Goal: Information Seeking & Learning: Learn about a topic

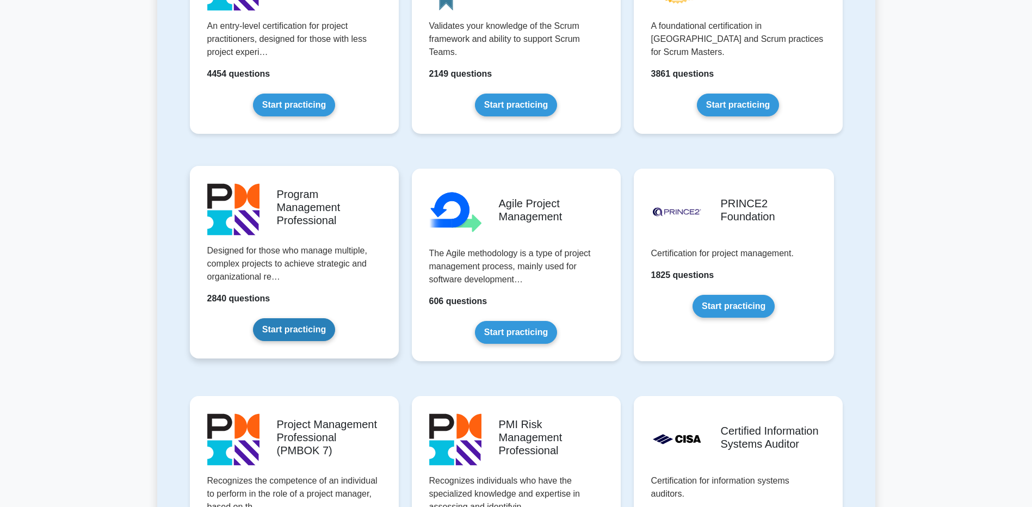
scroll to position [544, 0]
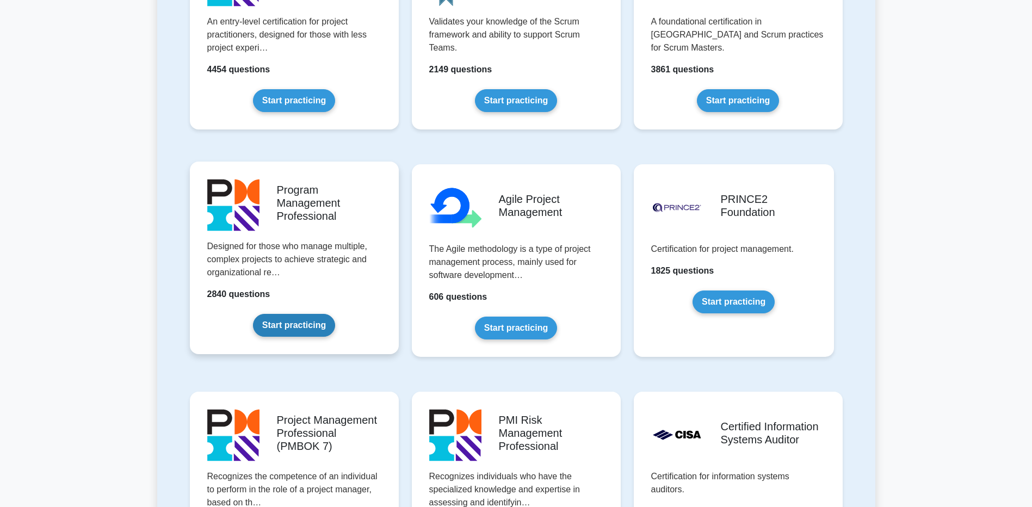
click at [307, 314] on link "Start practicing" at bounding box center [294, 325] width 82 height 23
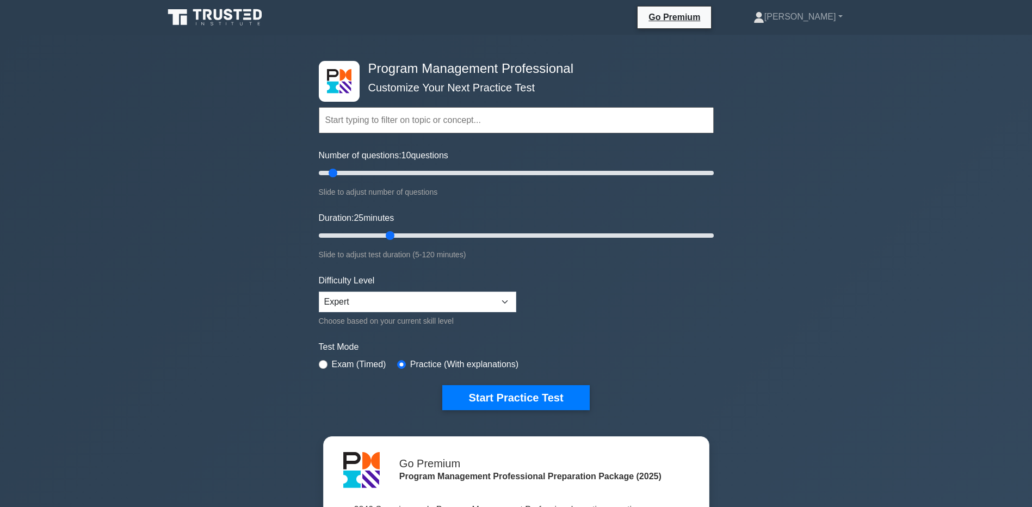
drag, startPoint x: 345, startPoint y: 233, endPoint x: 389, endPoint y: 236, distance: 44.1
type input "25"
click at [389, 236] on input "Duration: 25 minutes" at bounding box center [516, 235] width 395 height 13
click at [545, 396] on button "Start Practice Test" at bounding box center [515, 397] width 147 height 25
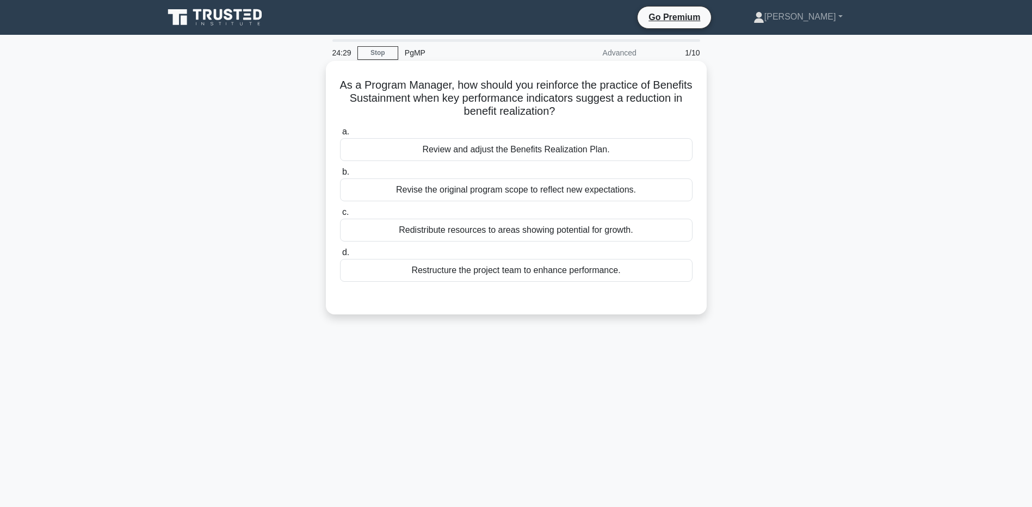
click at [507, 230] on div "Redistribute resources to areas showing potential for growth." at bounding box center [516, 230] width 353 height 23
click at [340, 216] on input "c. Redistribute resources to areas showing potential for growth." at bounding box center [340, 212] width 0 height 7
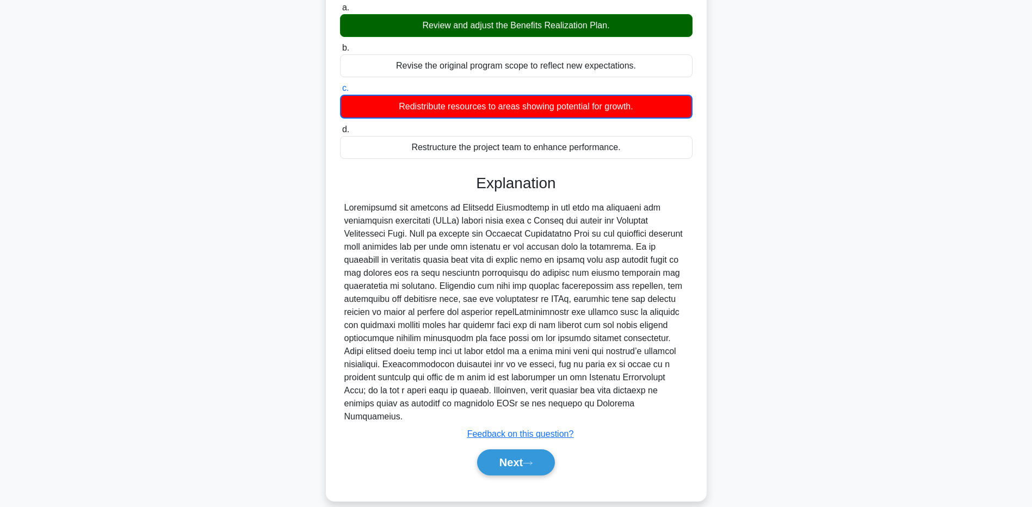
scroll to position [126, 0]
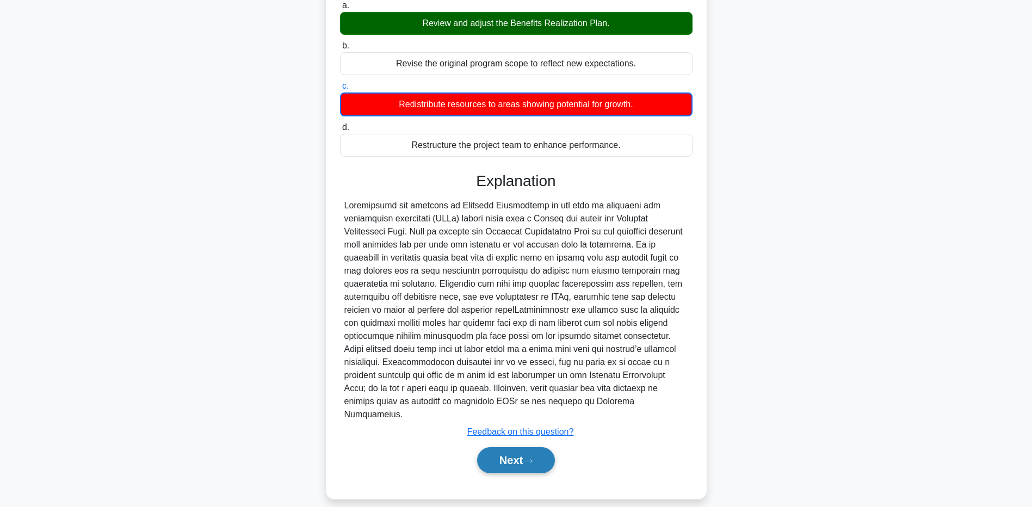
click at [529, 452] on button "Next" at bounding box center [516, 460] width 78 height 26
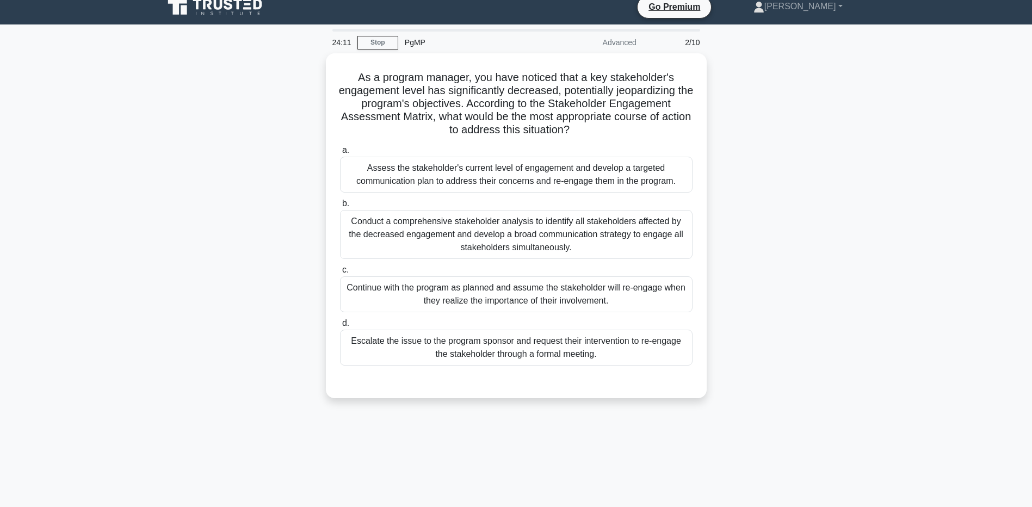
scroll to position [0, 0]
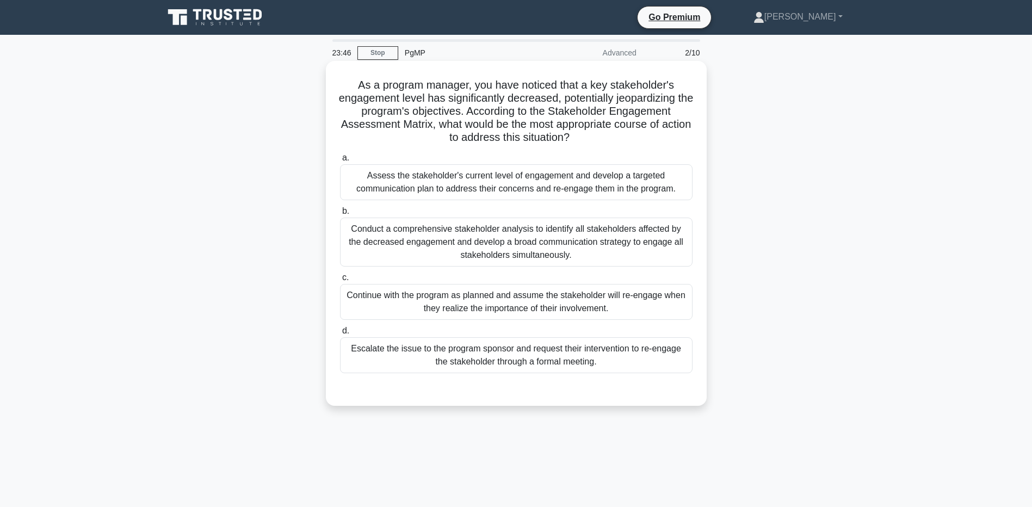
click at [492, 177] on div "Assess the stakeholder's current level of engagement and develop a targeted com…" at bounding box center [516, 182] width 353 height 36
click at [340, 162] on input "a. Assess the stakeholder's current level of engagement and develop a targeted …" at bounding box center [340, 158] width 0 height 7
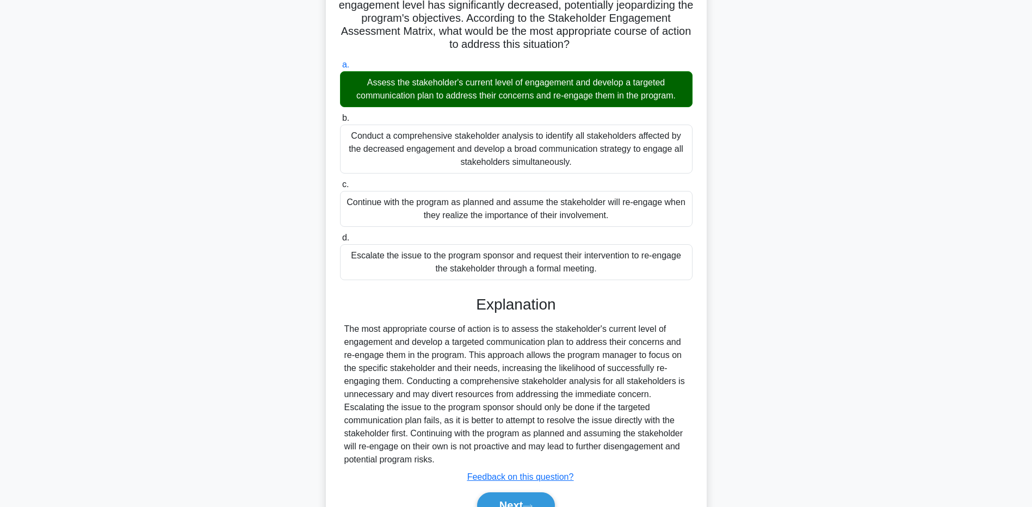
scroll to position [151, 0]
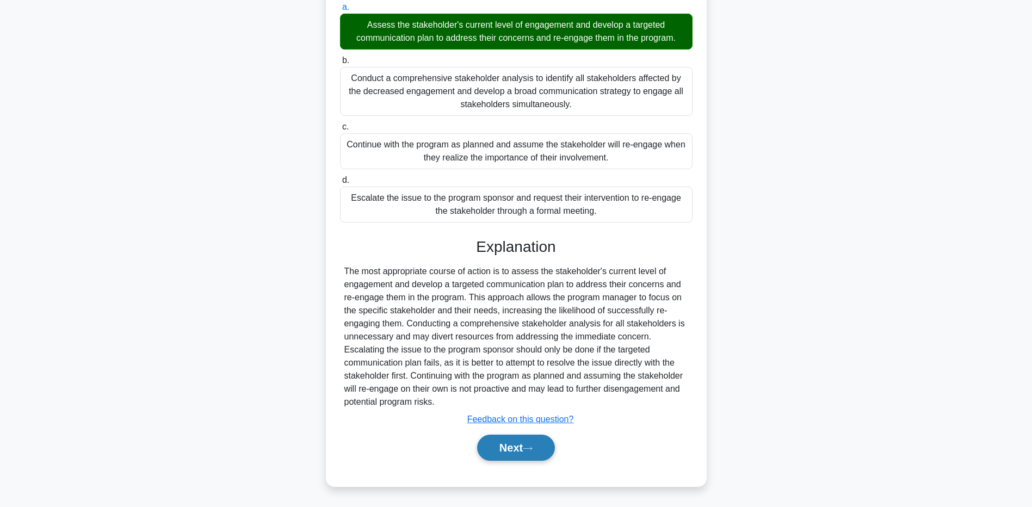
click at [533, 451] on icon at bounding box center [528, 449] width 10 height 6
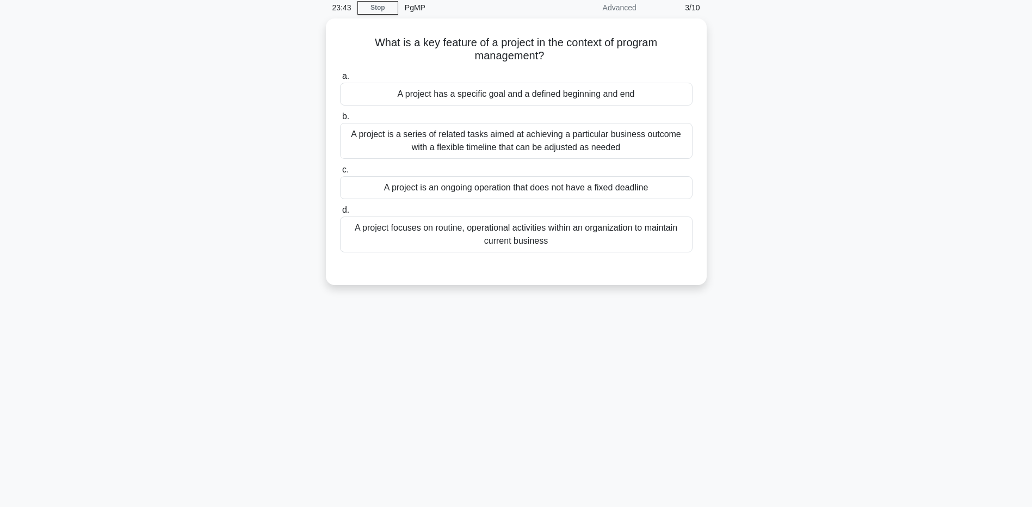
scroll to position [0, 0]
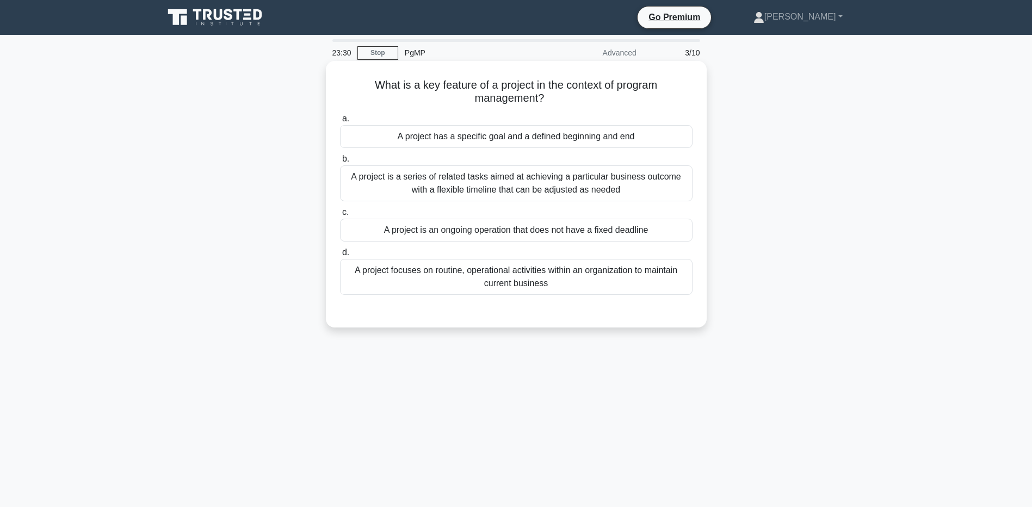
click at [517, 139] on div "A project has a specific goal and a defined beginning and end" at bounding box center [516, 136] width 353 height 23
click at [340, 122] on input "a. A project has a specific goal and a defined beginning and end" at bounding box center [340, 118] width 0 height 7
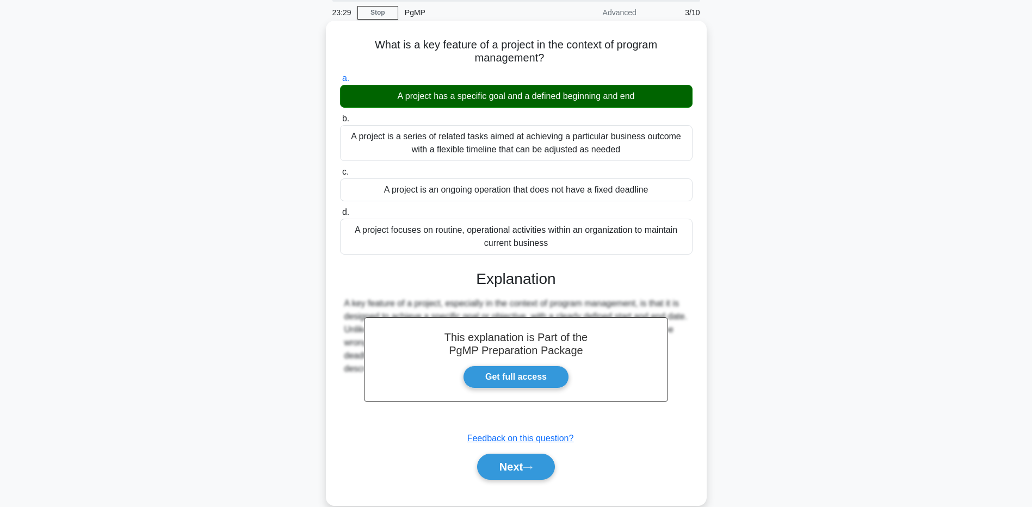
scroll to position [81, 0]
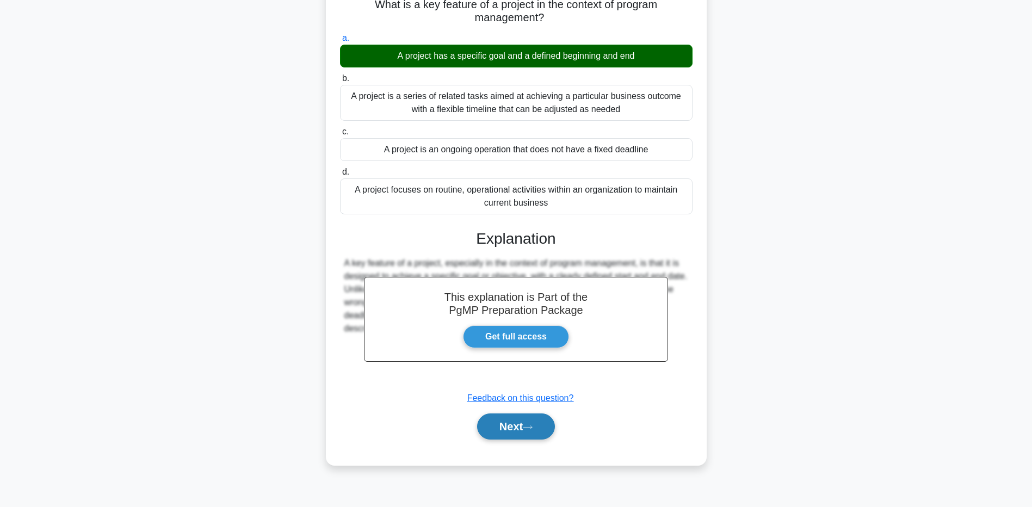
click at [520, 428] on button "Next" at bounding box center [516, 427] width 78 height 26
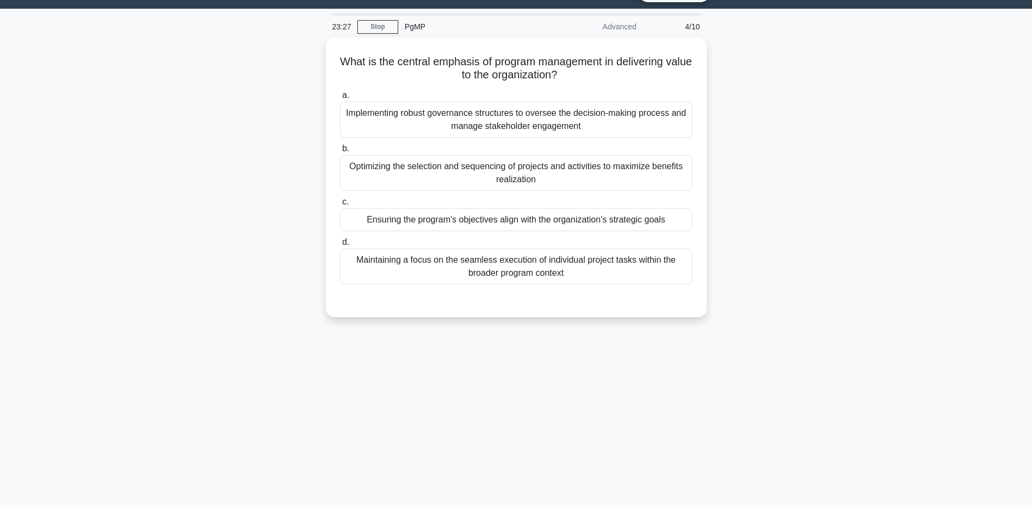
scroll to position [0, 0]
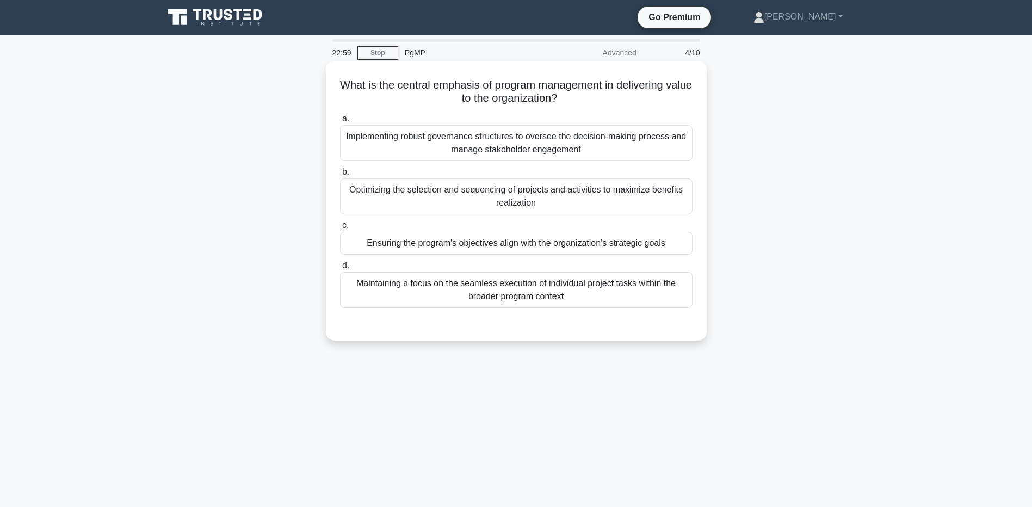
click at [598, 198] on div "Optimizing the selection and sequencing of projects and activities to maximize …" at bounding box center [516, 197] width 353 height 36
click at [340, 176] on input "b. Optimizing the selection and sequencing of projects and activities to maximi…" at bounding box center [340, 172] width 0 height 7
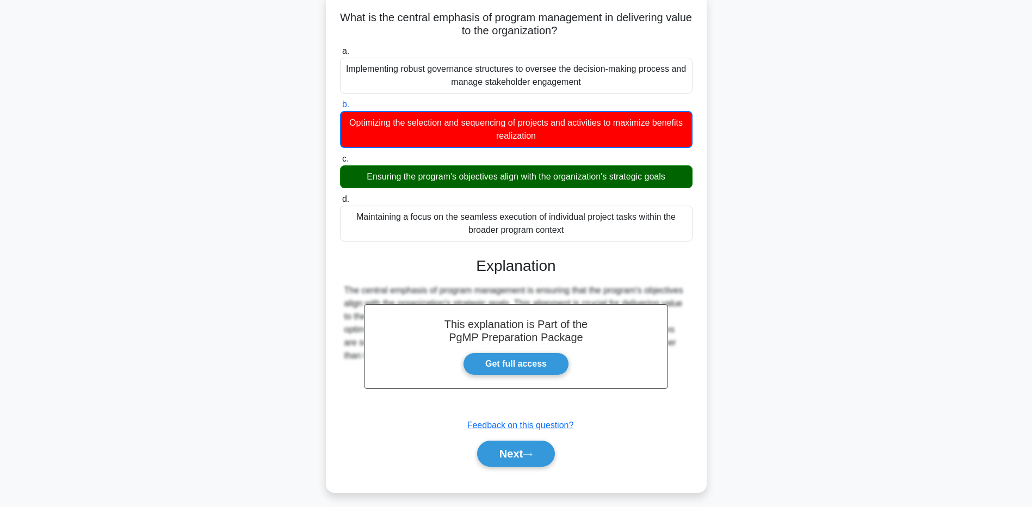
scroll to position [81, 0]
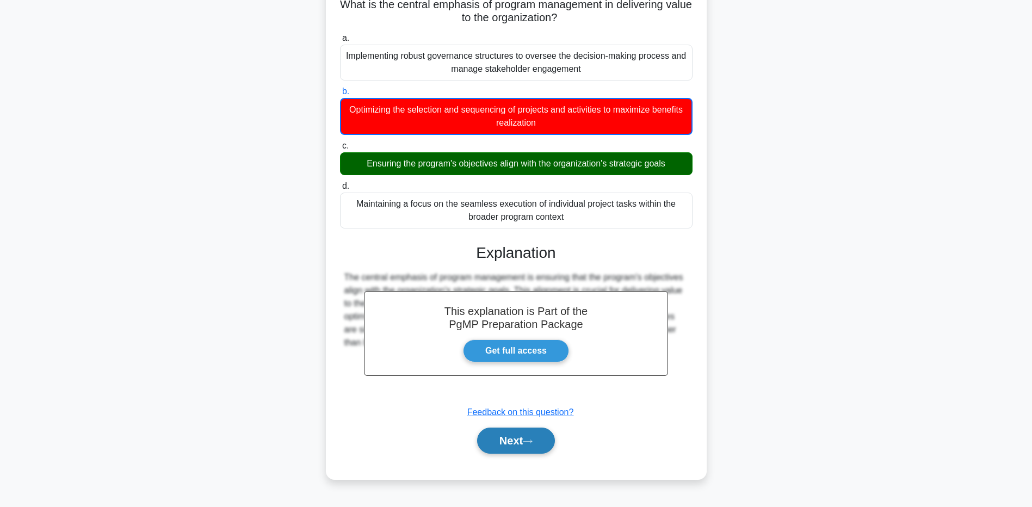
click at [533, 434] on button "Next" at bounding box center [516, 441] width 78 height 26
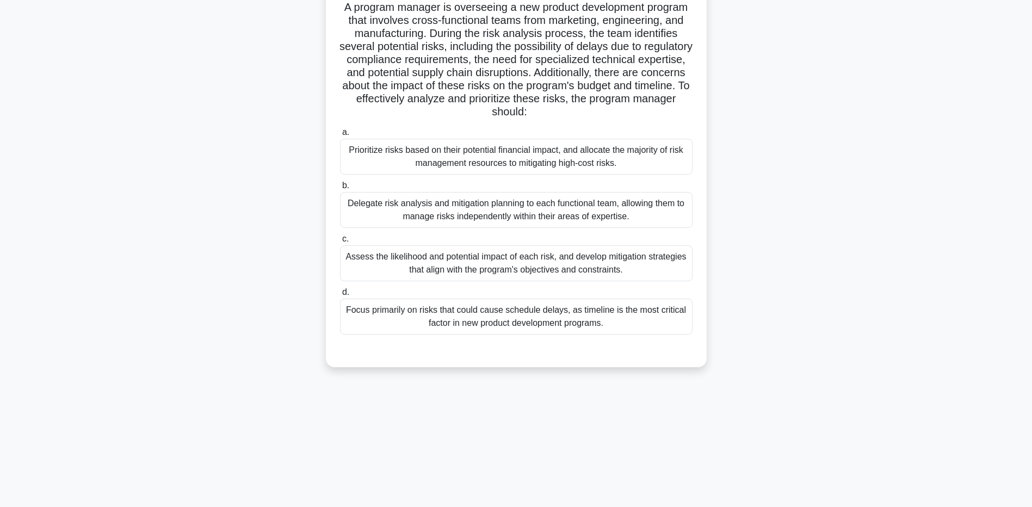
scroll to position [26, 0]
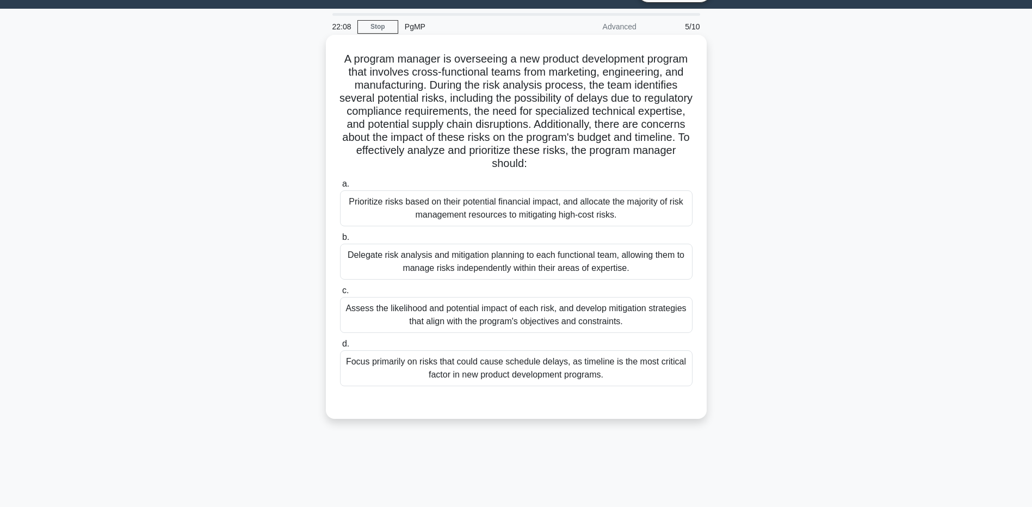
click at [517, 318] on div "Assess the likelihood and potential impact of each risk, and develop mitigation…" at bounding box center [516, 315] width 353 height 36
click at [340, 294] on input "c. Assess the likelihood and potential impact of each risk, and develop mitigat…" at bounding box center [340, 290] width 0 height 7
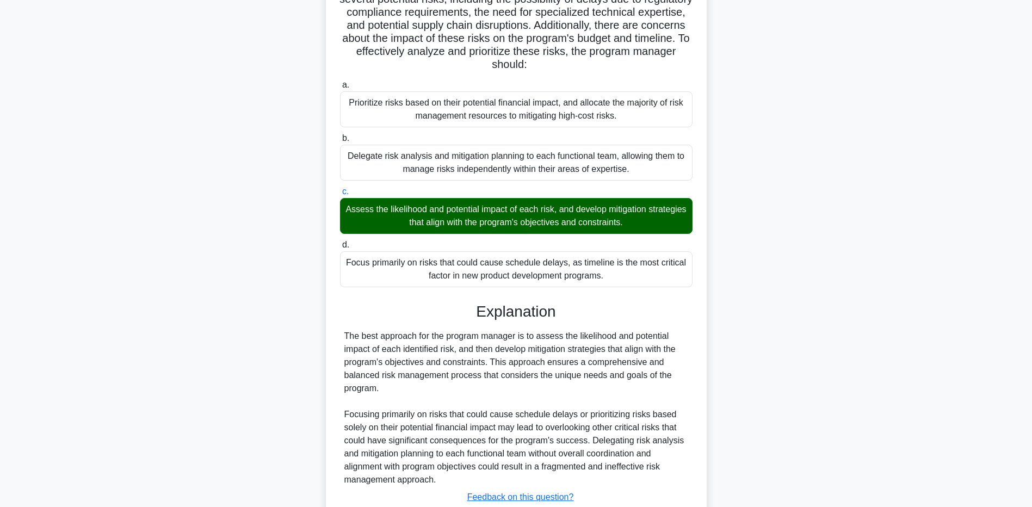
scroll to position [204, 0]
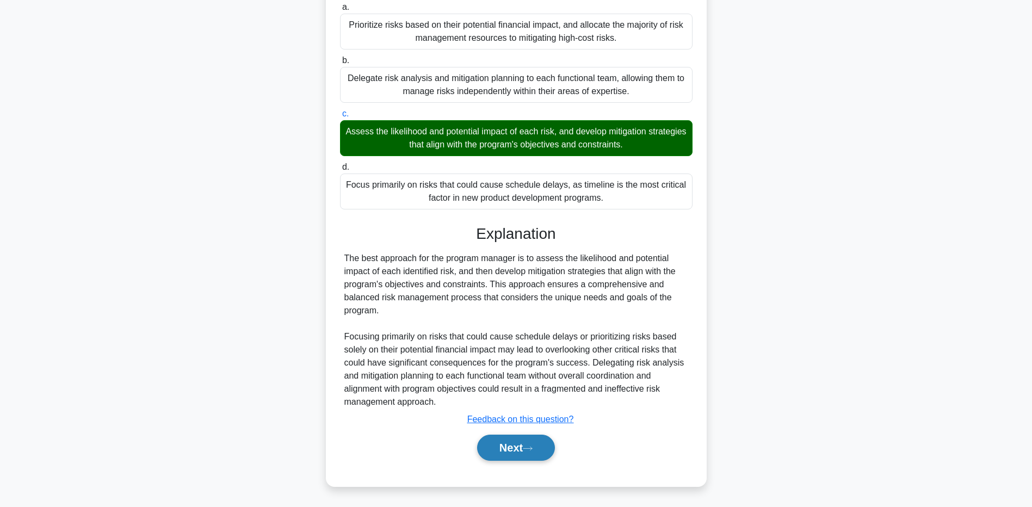
click at [531, 446] on icon at bounding box center [528, 449] width 10 height 6
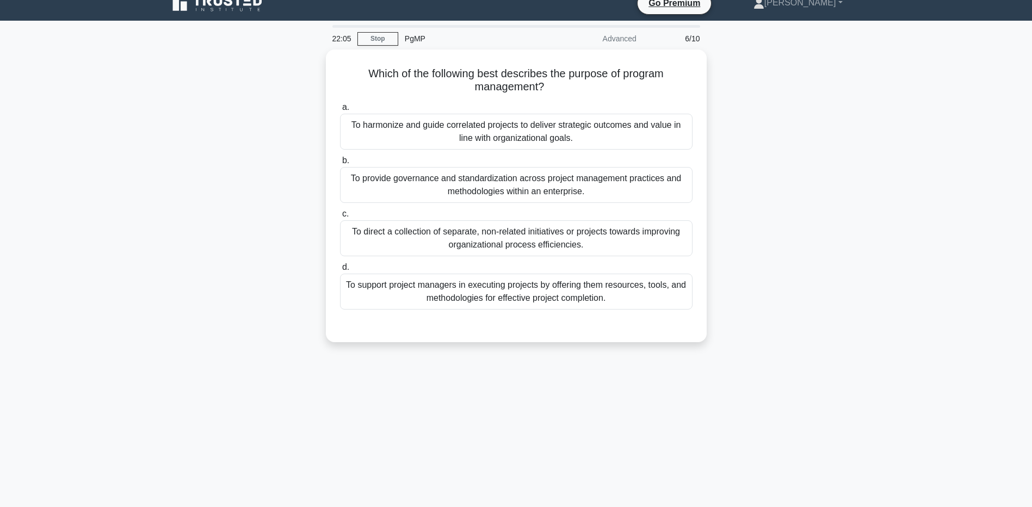
scroll to position [0, 0]
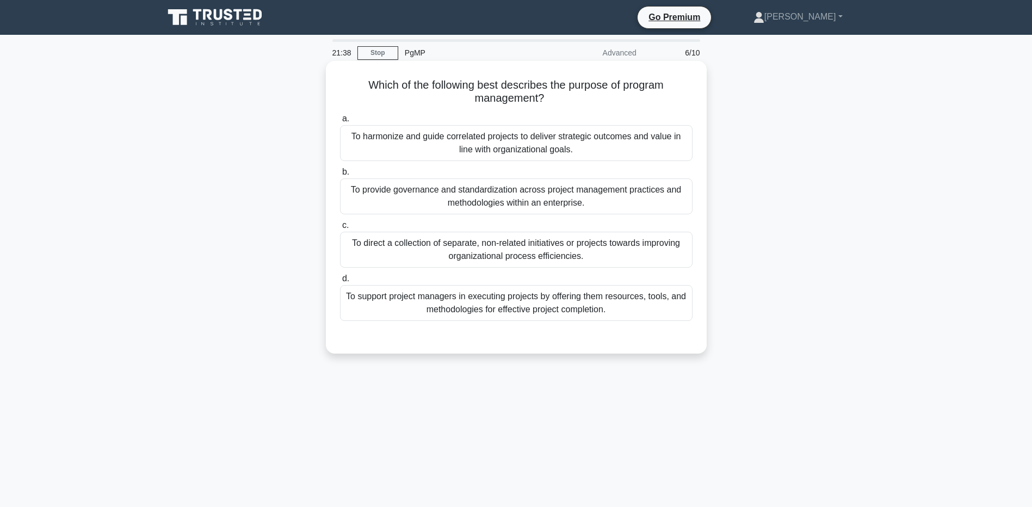
click at [483, 140] on div "To harmonize and guide correlated projects to deliver strategic outcomes and va…" at bounding box center [516, 143] width 353 height 36
click at [340, 122] on input "a. To harmonize and guide correlated projects to deliver strategic outcomes and…" at bounding box center [340, 118] width 0 height 7
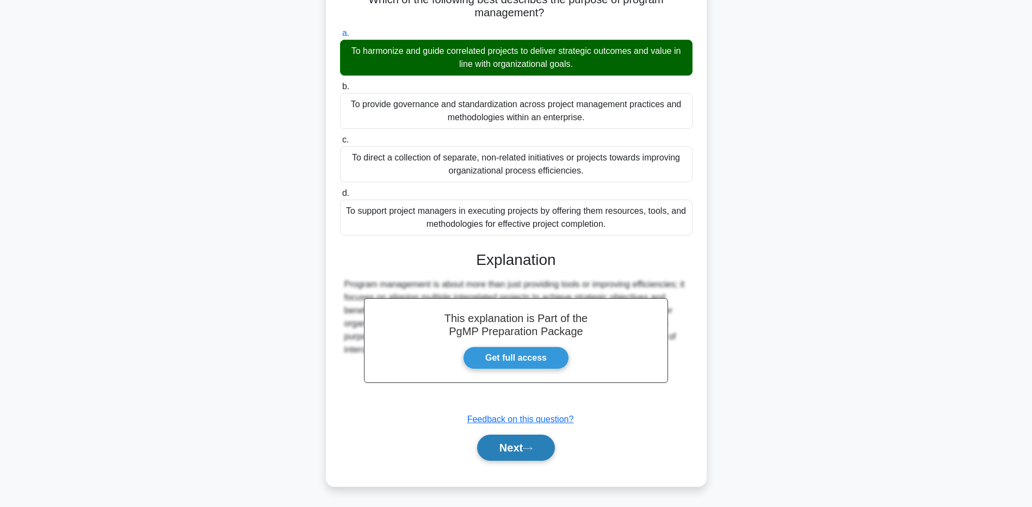
click at [509, 444] on button "Next" at bounding box center [516, 448] width 78 height 26
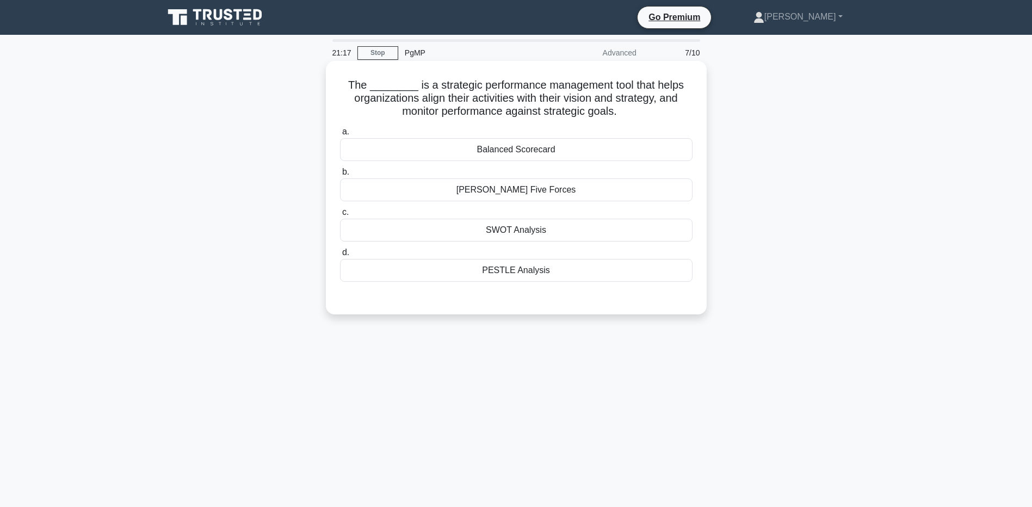
click at [505, 274] on div "PESTLE Analysis" at bounding box center [516, 270] width 353 height 23
click at [340, 256] on input "d. PESTLE Analysis" at bounding box center [340, 252] width 0 height 7
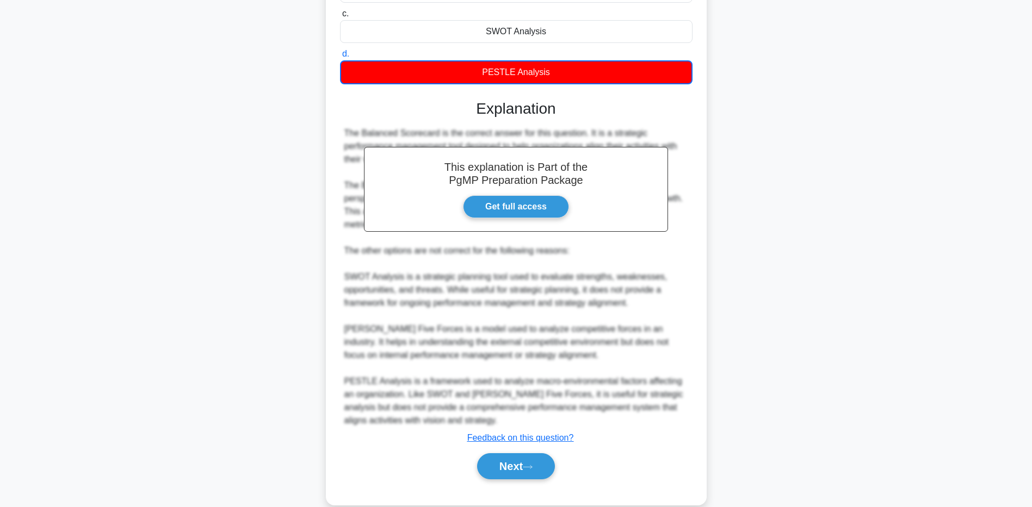
scroll to position [218, 0]
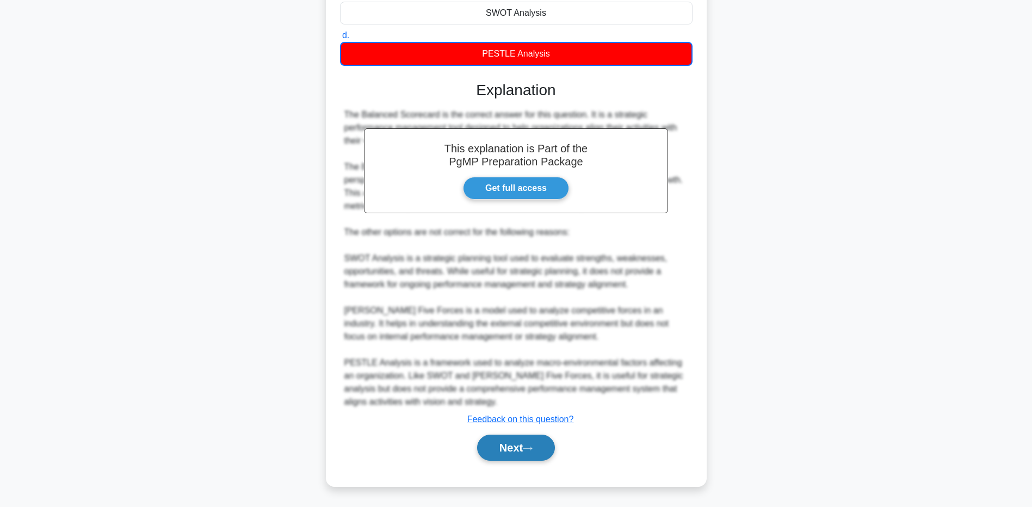
click at [517, 447] on button "Next" at bounding box center [516, 448] width 78 height 26
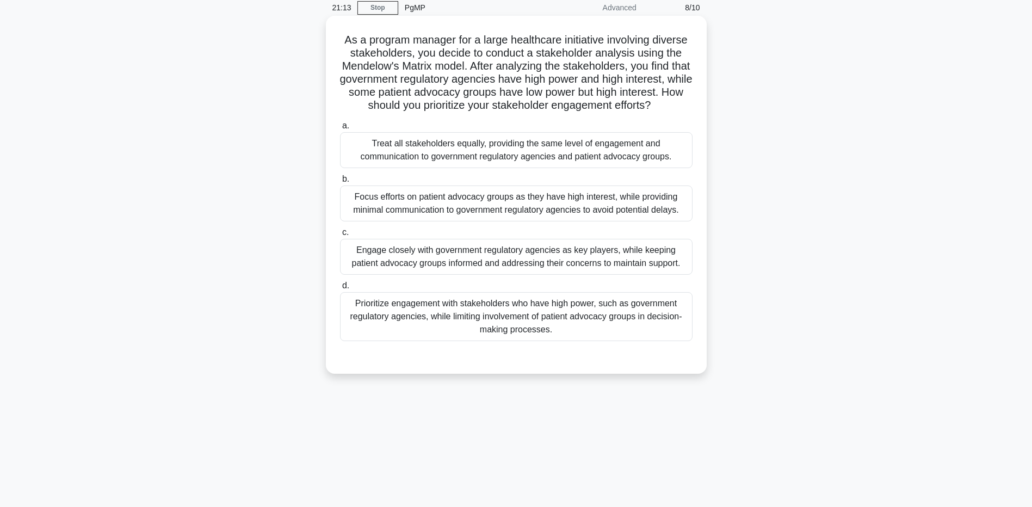
scroll to position [26, 0]
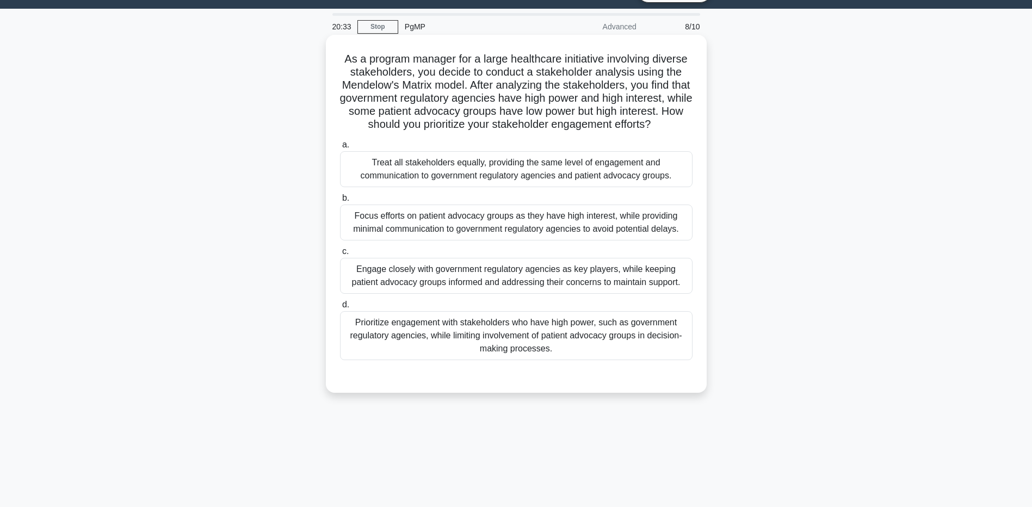
click at [422, 292] on div "Engage closely with government regulatory agencies as key players, while keepin…" at bounding box center [516, 276] width 353 height 36
click at [340, 255] on input "c. Engage closely with government regulatory agencies as key players, while kee…" at bounding box center [340, 251] width 0 height 7
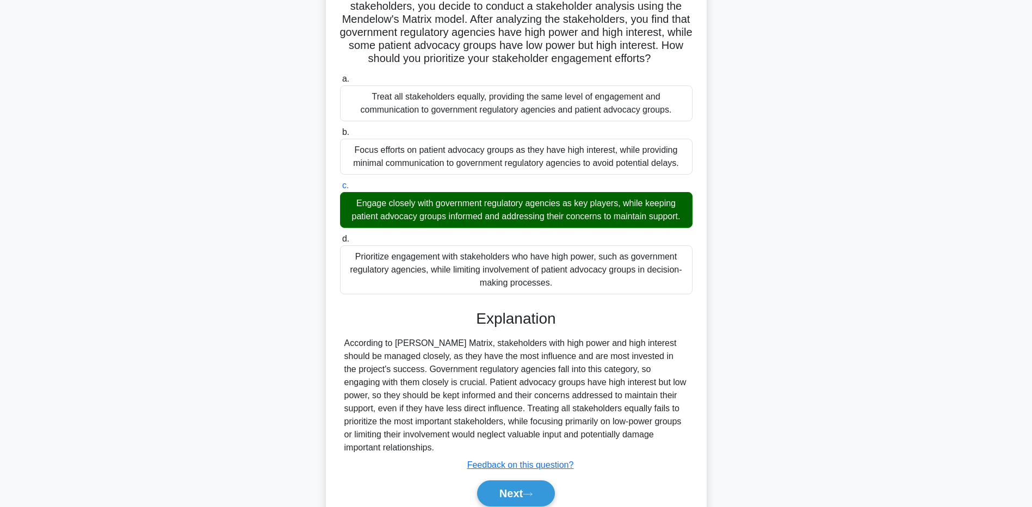
scroll to position [151, 0]
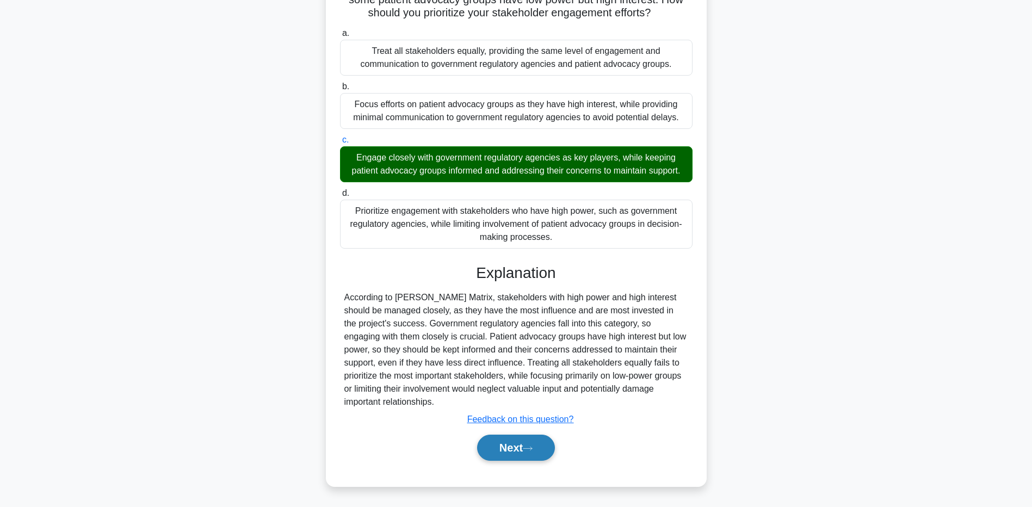
click at [495, 436] on button "Next" at bounding box center [516, 448] width 78 height 26
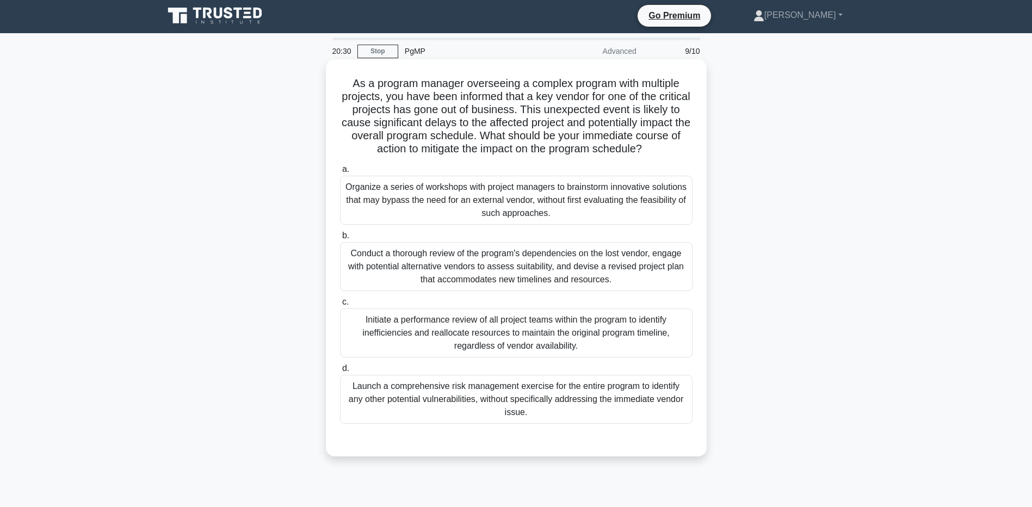
scroll to position [0, 0]
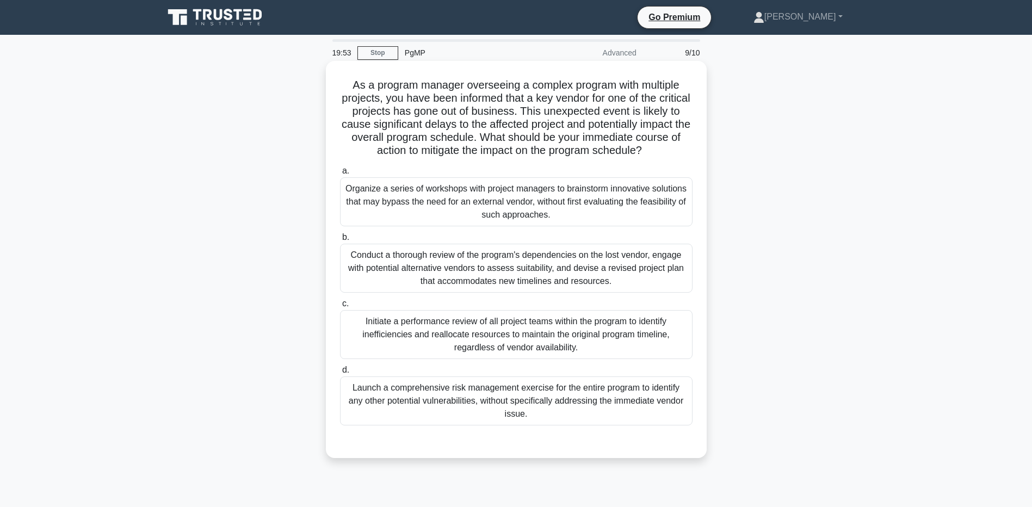
click at [465, 267] on div "Conduct a thorough review of the program's dependencies on the lost vendor, eng…" at bounding box center [516, 268] width 353 height 49
click at [340, 241] on input "b. Conduct a thorough review of the program's dependencies on the lost vendor, …" at bounding box center [340, 237] width 0 height 7
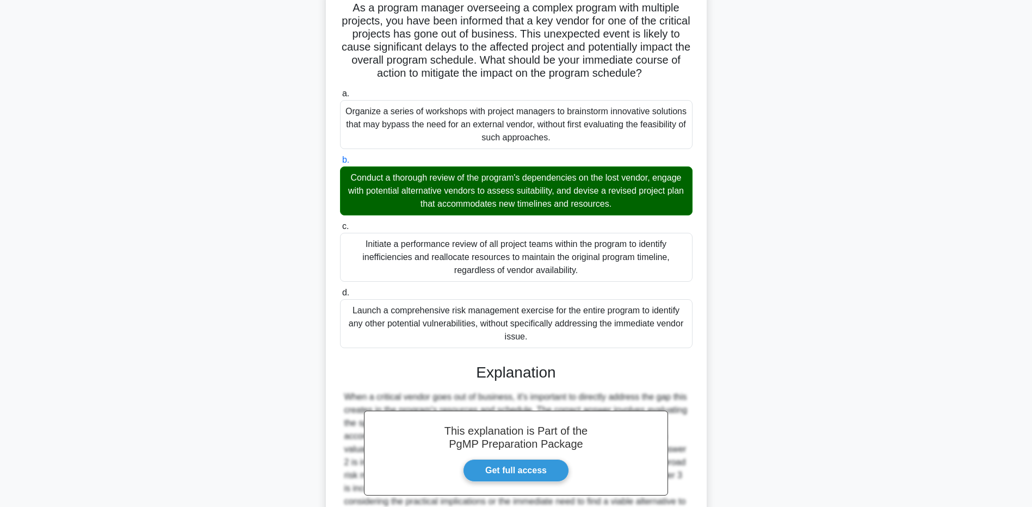
scroll to position [190, 0]
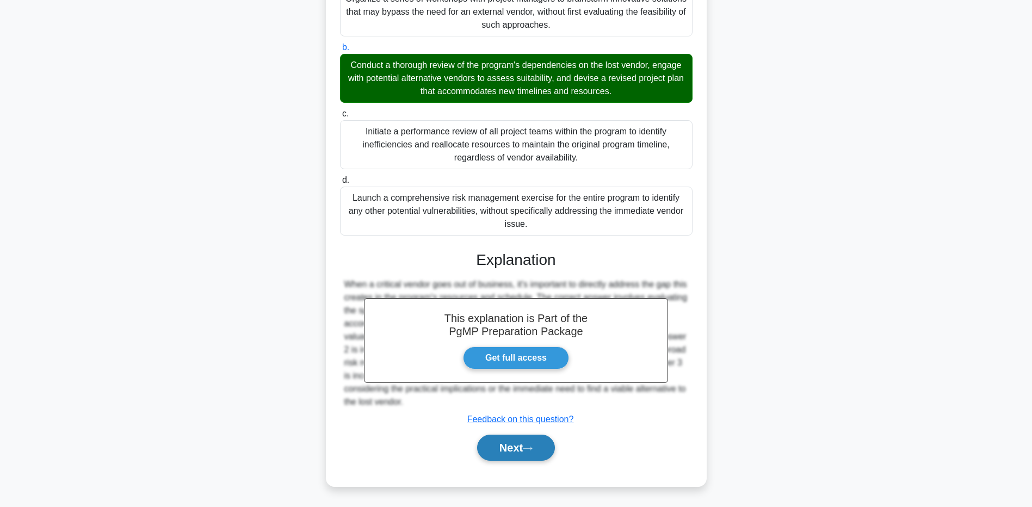
click at [542, 454] on button "Next" at bounding box center [516, 448] width 78 height 26
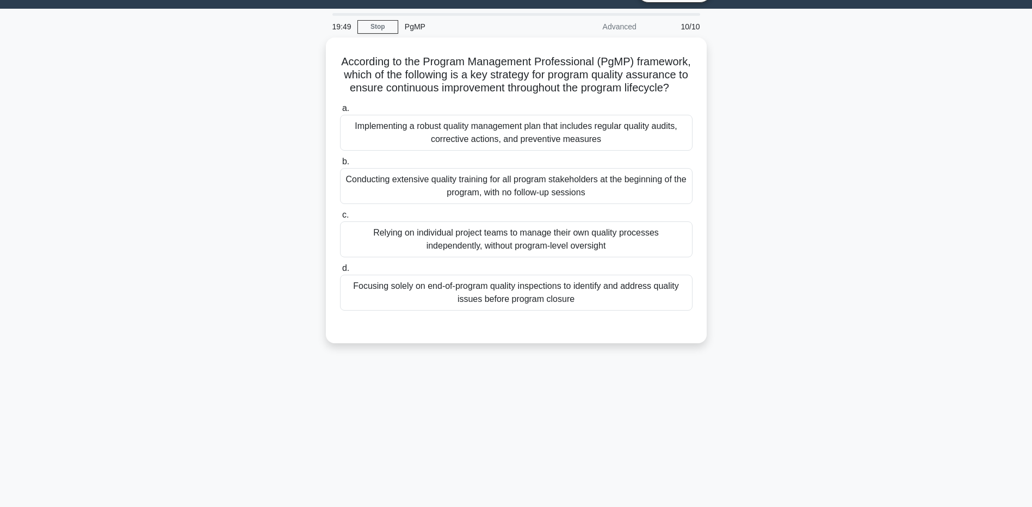
scroll to position [0, 0]
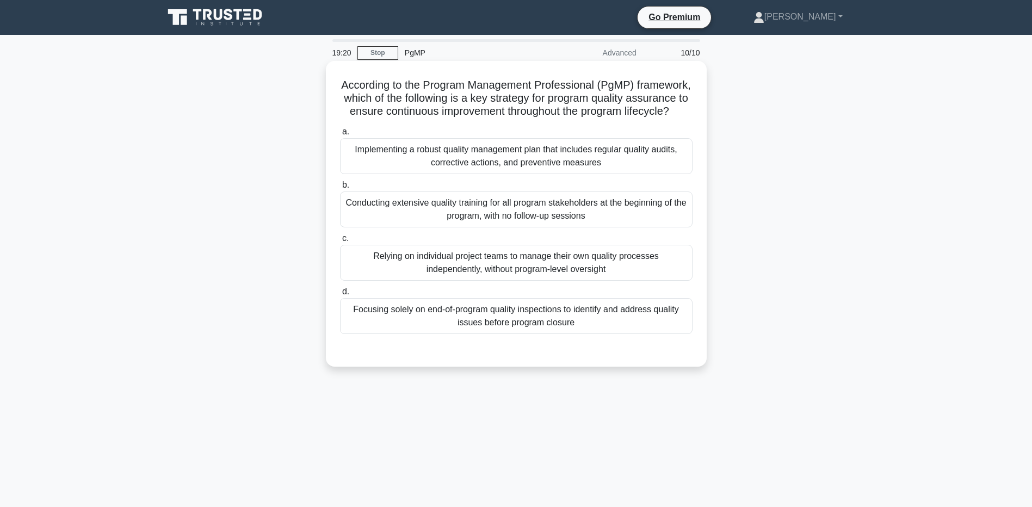
click at [620, 174] on div "Implementing a robust quality management plan that includes regular quality aud…" at bounding box center [516, 156] width 353 height 36
click at [340, 136] on input "a. Implementing a robust quality management plan that includes regular quality …" at bounding box center [340, 131] width 0 height 7
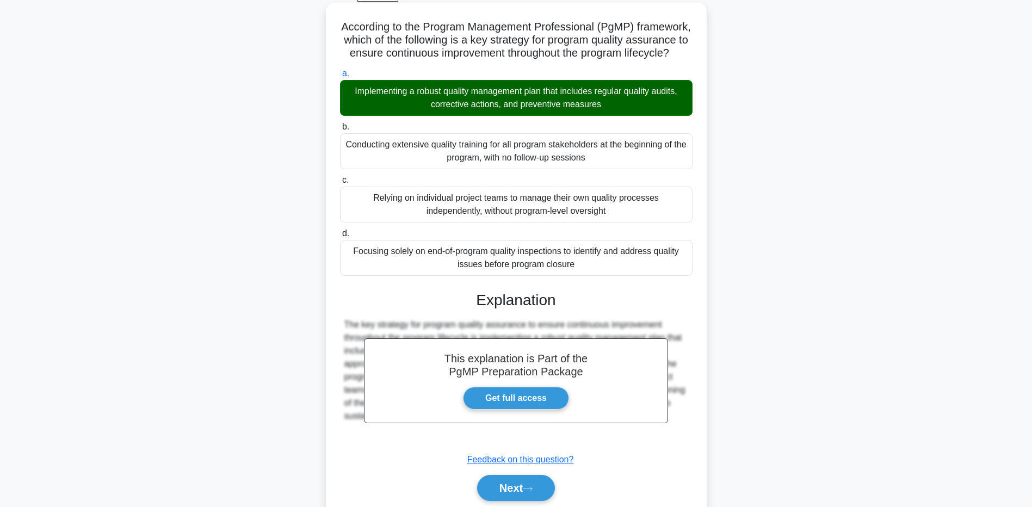
scroll to position [112, 0]
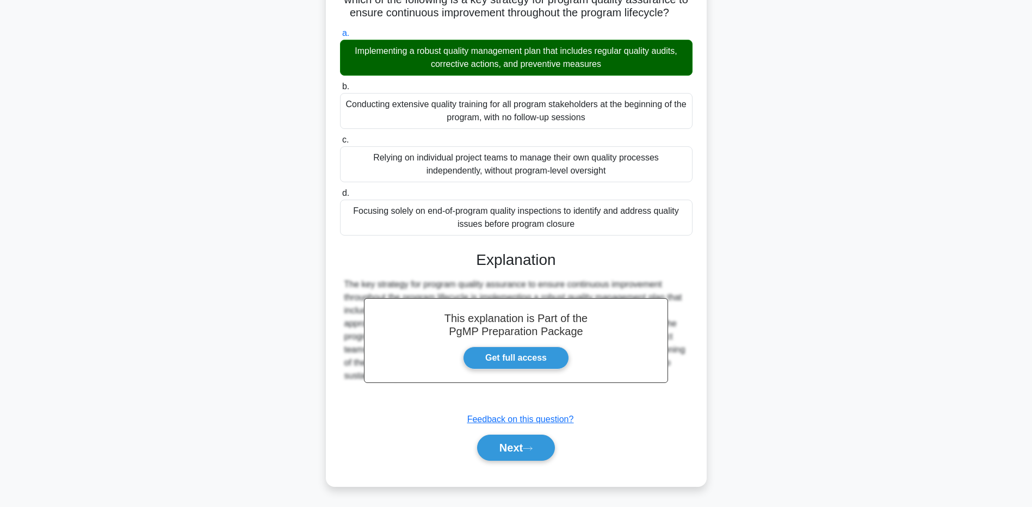
click at [530, 434] on div "Next" at bounding box center [516, 448] width 353 height 35
click at [535, 440] on button "Next" at bounding box center [516, 448] width 78 height 26
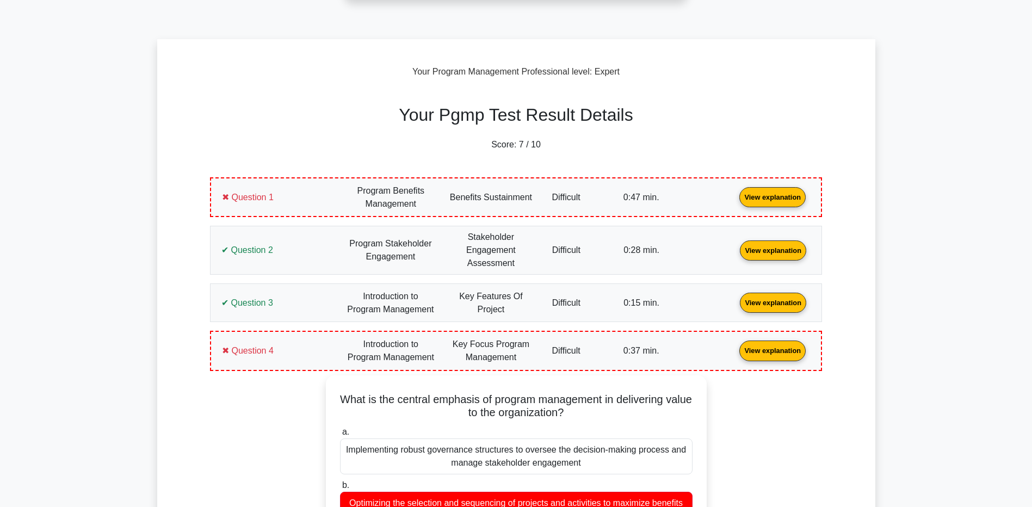
scroll to position [272, 0]
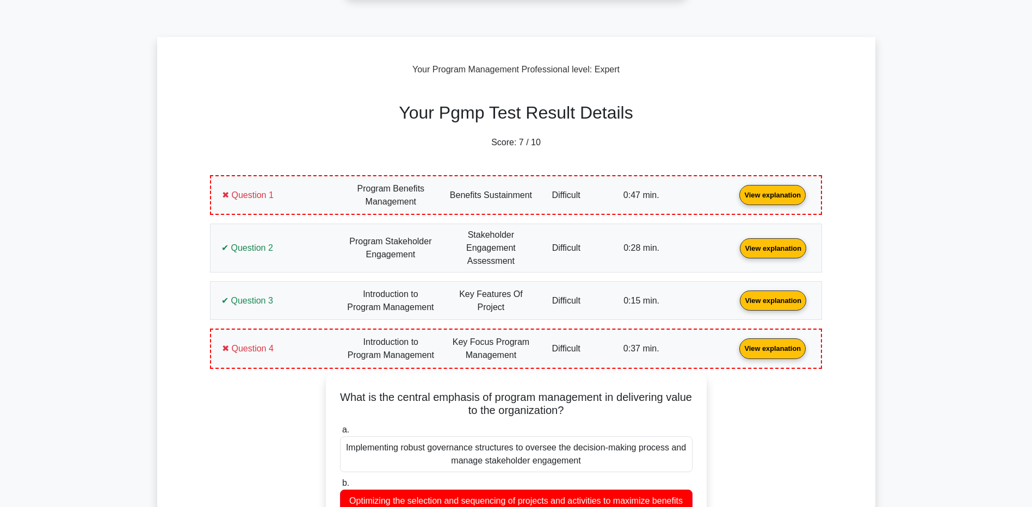
click at [735, 194] on link "View explanation" at bounding box center [772, 194] width 75 height 9
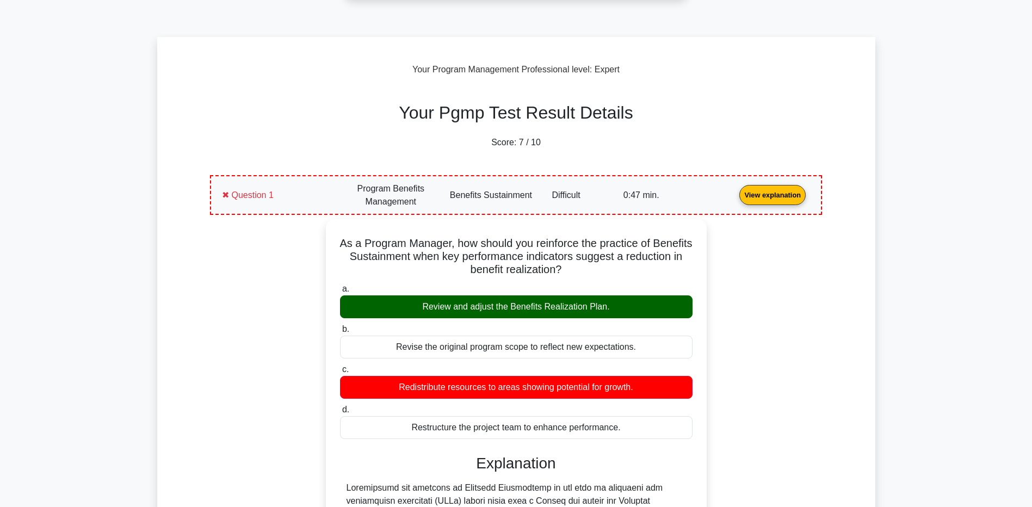
click at [735, 194] on link "View explanation" at bounding box center [772, 194] width 75 height 9
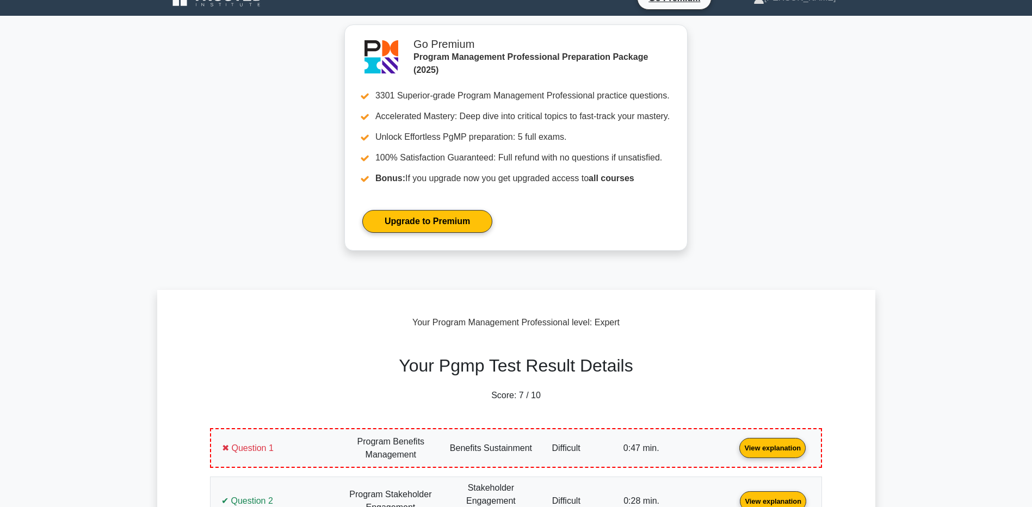
scroll to position [0, 0]
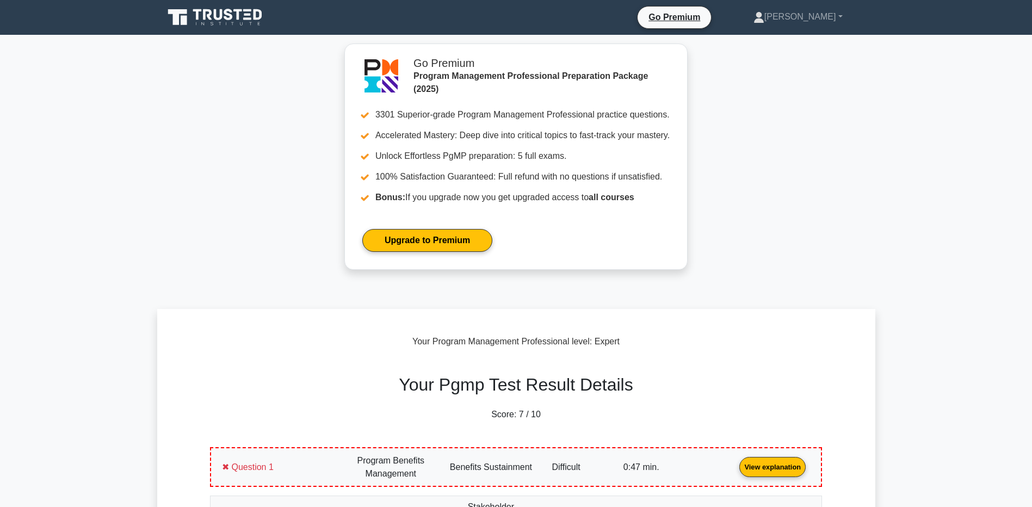
click at [813, 30] on div "Go Premium Tiago Jose Profile" at bounding box center [516, 17] width 718 height 26
click at [816, 21] on link "[PERSON_NAME]" at bounding box center [799, 17] width 142 height 22
click at [798, 50] on link "Profile" at bounding box center [771, 42] width 86 height 17
